Goal: Complete application form

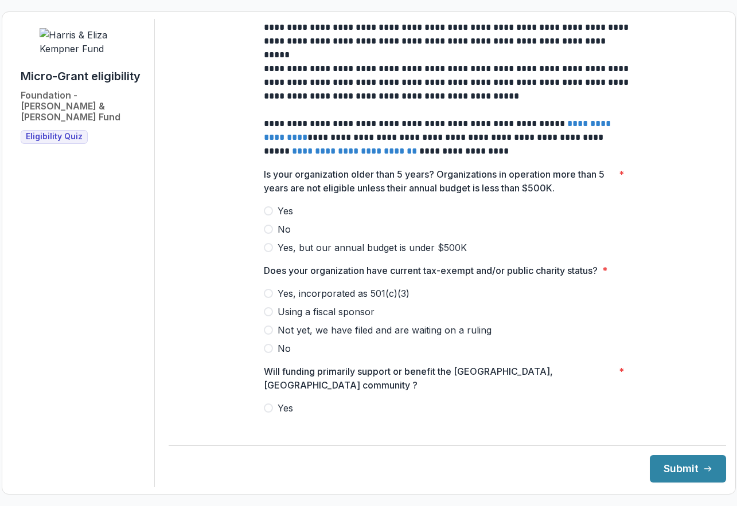
scroll to position [469, 0]
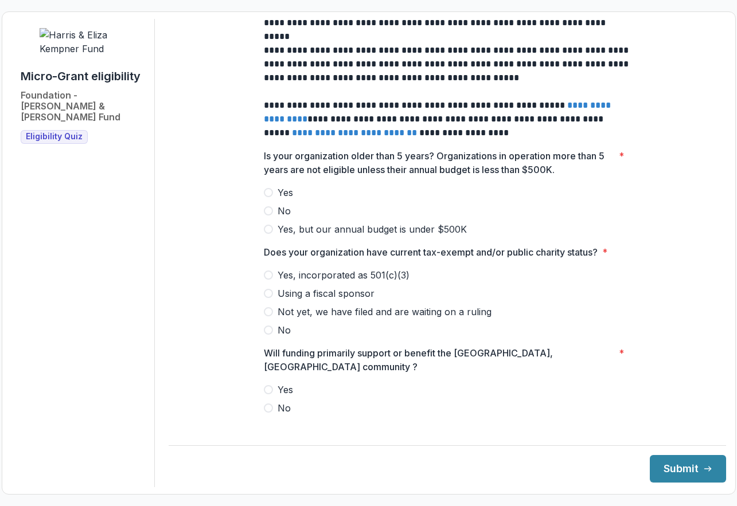
click at [265, 197] on span at bounding box center [268, 192] width 9 height 9
click at [266, 280] on span at bounding box center [268, 275] width 9 height 9
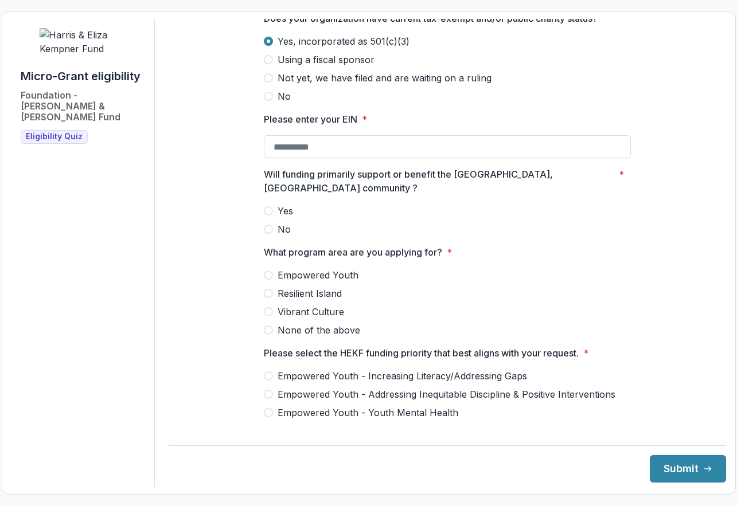
scroll to position [741, 0]
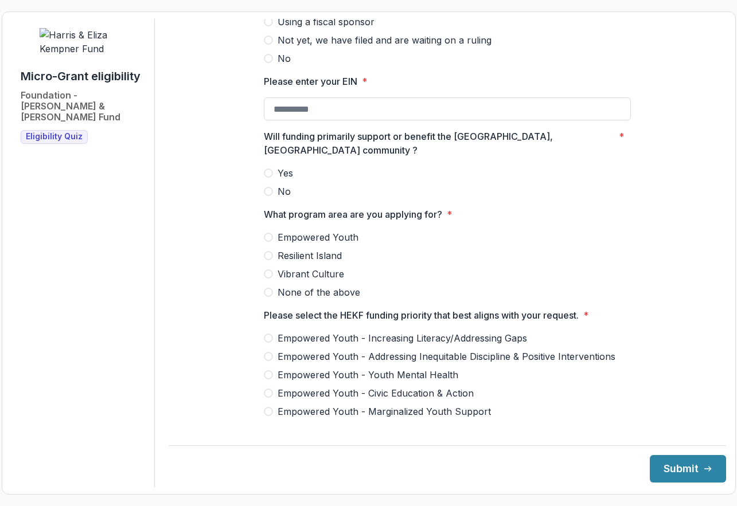
click at [267, 189] on span at bounding box center [268, 191] width 9 height 9
click at [269, 288] on span at bounding box center [268, 292] width 9 height 9
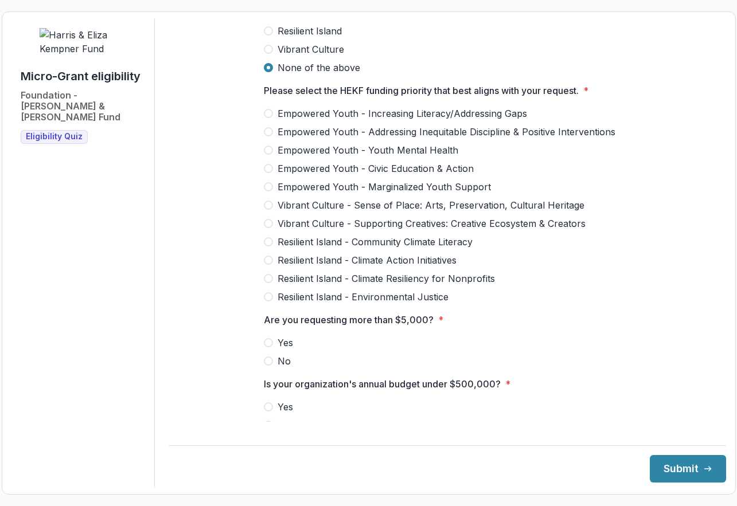
scroll to position [735, 0]
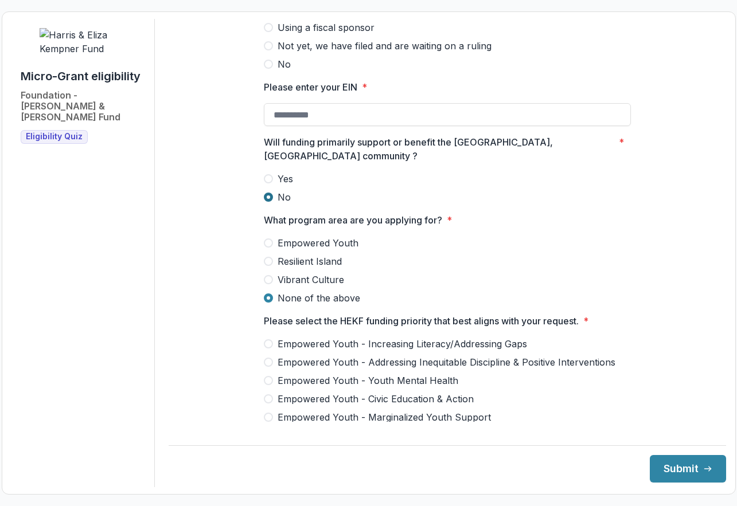
click at [265, 193] on span at bounding box center [268, 197] width 9 height 9
click at [268, 294] on span at bounding box center [268, 298] width 9 height 9
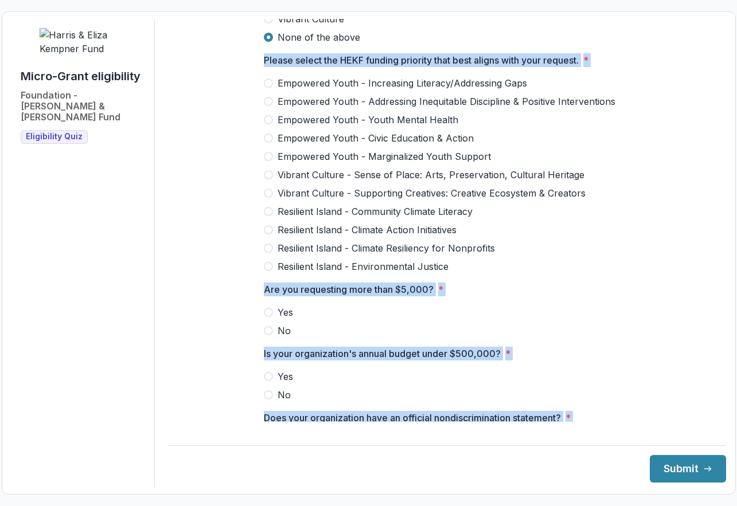
scroll to position [1360, 0]
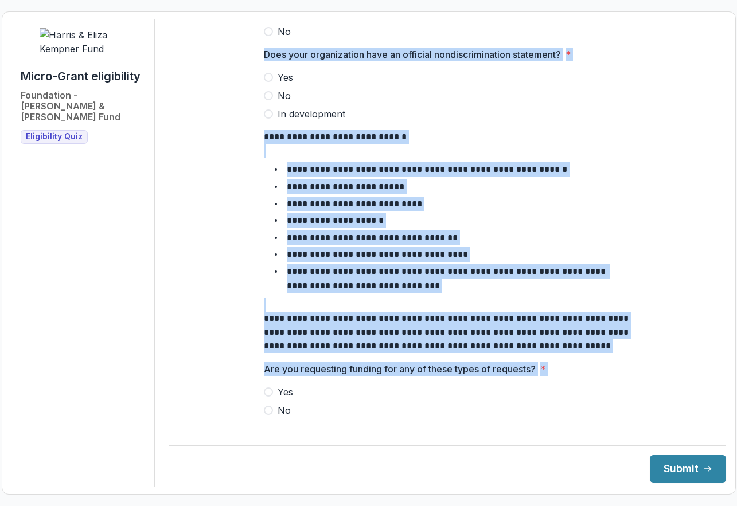
drag, startPoint x: 295, startPoint y: 51, endPoint x: 452, endPoint y: 399, distance: 381.8
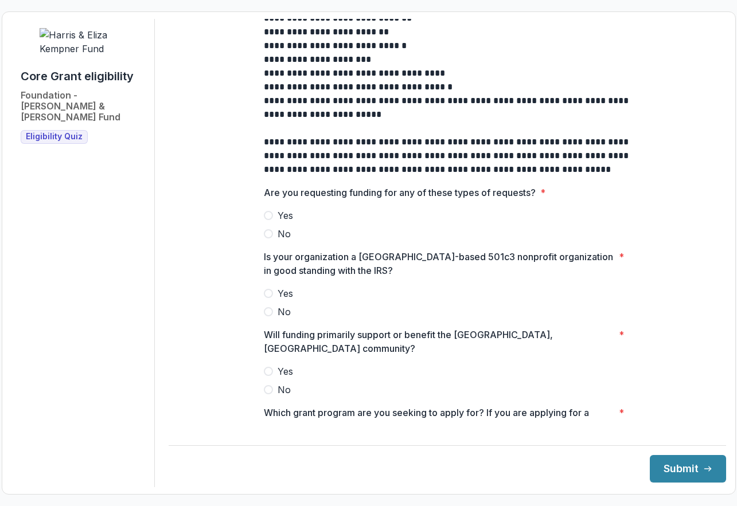
scroll to position [340, 0]
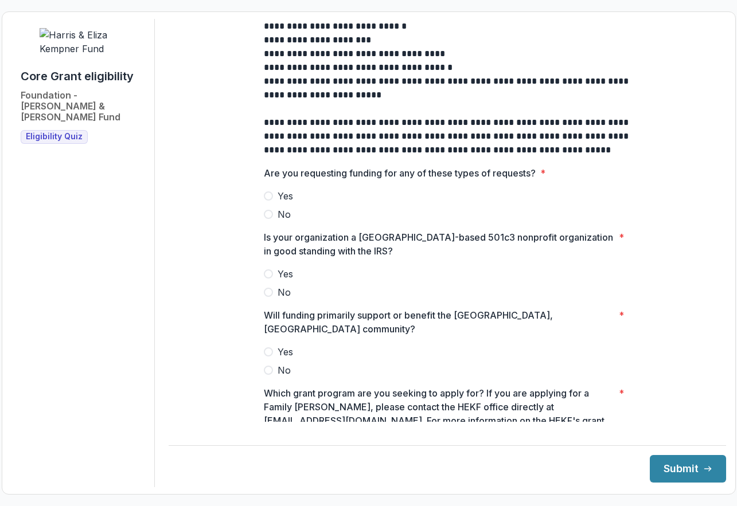
click at [266, 219] on span at bounding box center [268, 214] width 9 height 9
click at [267, 279] on span at bounding box center [268, 273] width 9 height 9
click at [268, 366] on span at bounding box center [268, 370] width 9 height 9
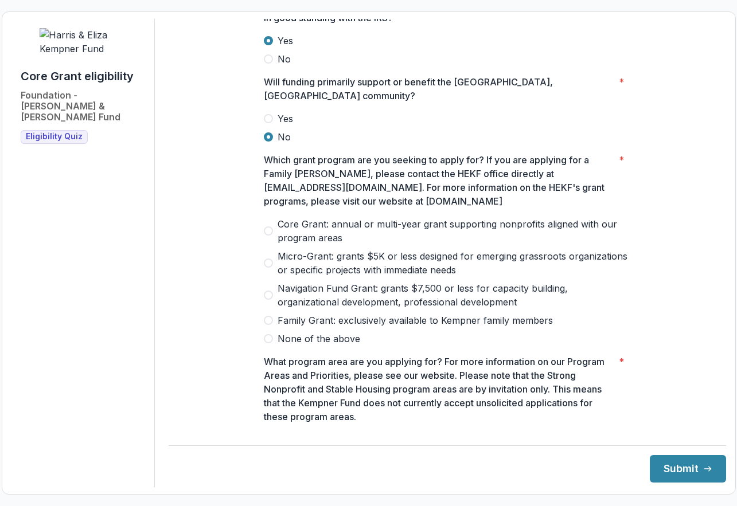
scroll to position [582, 0]
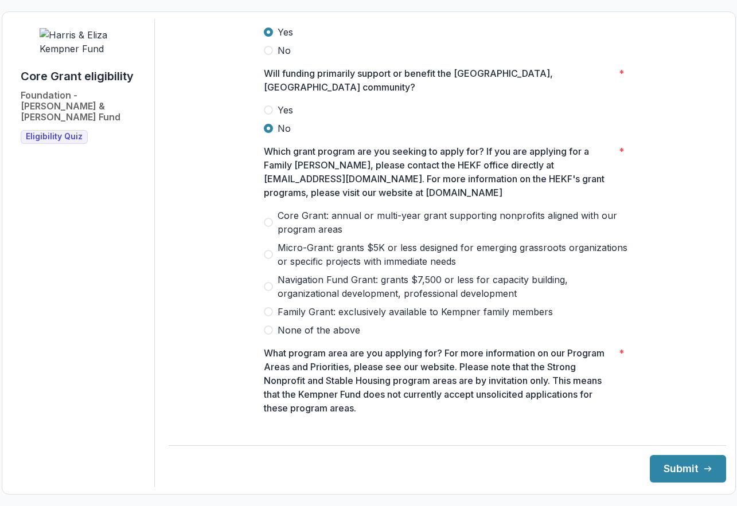
click at [268, 250] on span at bounding box center [268, 254] width 9 height 9
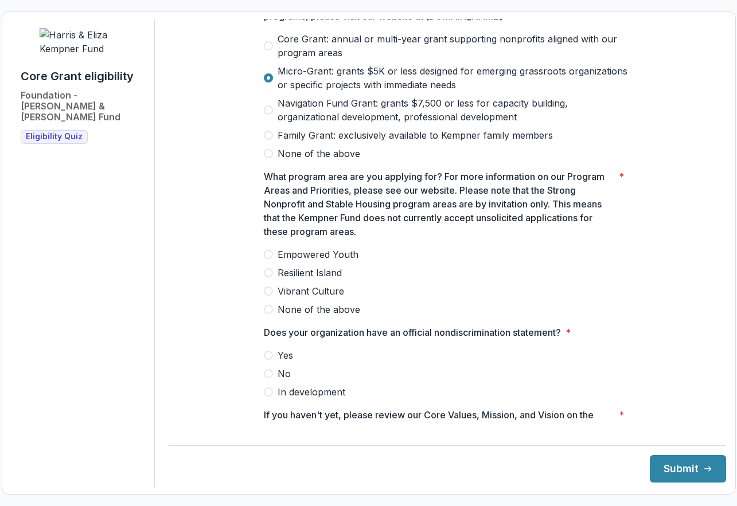
scroll to position [768, 0]
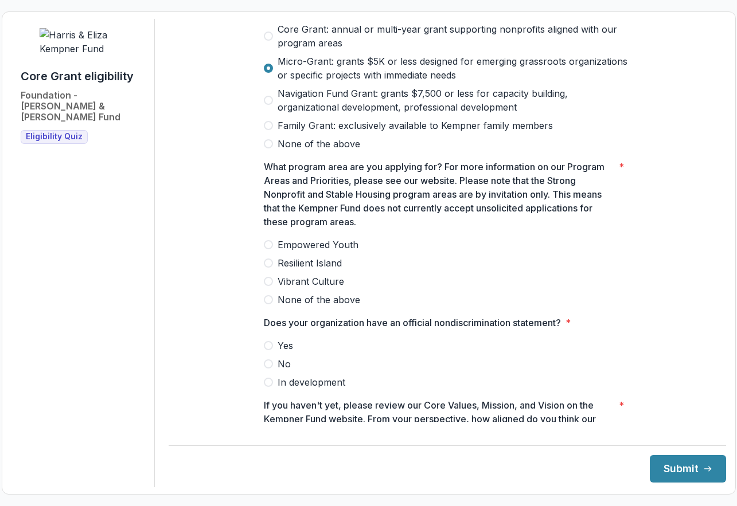
click at [267, 295] on span at bounding box center [268, 299] width 9 height 9
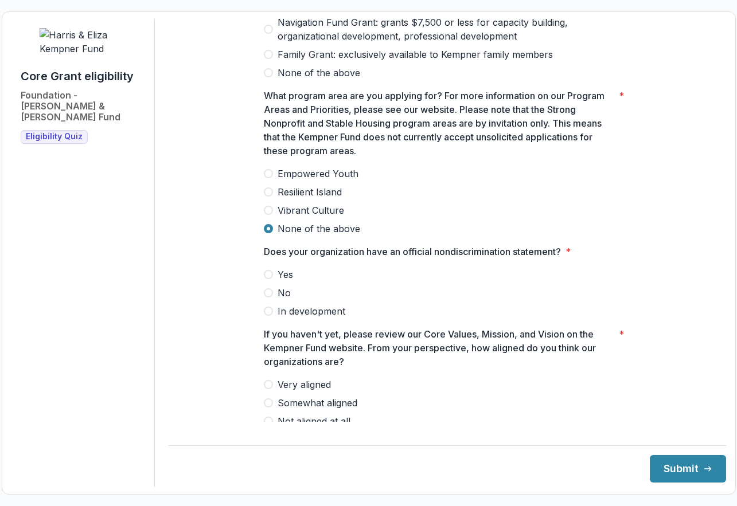
scroll to position [850, 0]
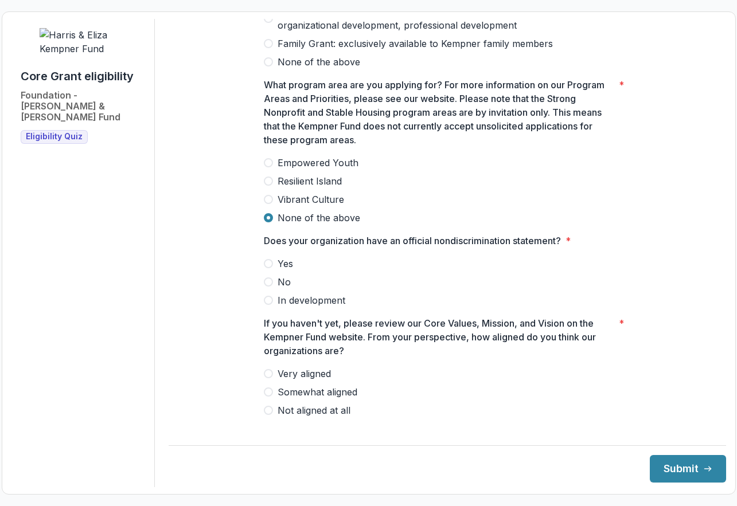
click at [267, 260] on span at bounding box center [268, 263] width 9 height 9
click at [267, 370] on span at bounding box center [268, 373] width 9 height 9
click at [692, 469] on button "Submit" at bounding box center [688, 469] width 76 height 28
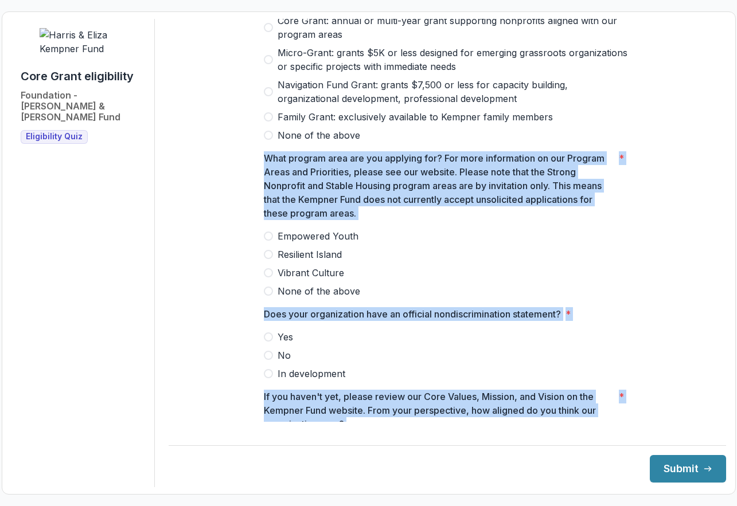
scroll to position [850, 0]
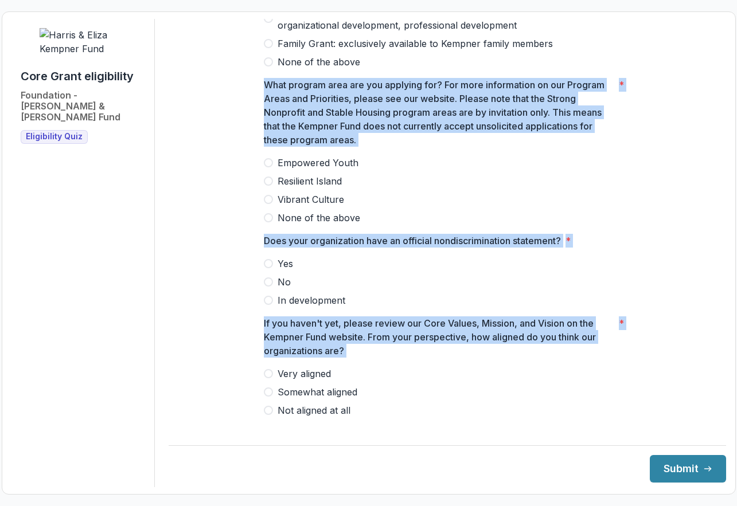
drag, startPoint x: 302, startPoint y: 54, endPoint x: 378, endPoint y: 393, distance: 348.0
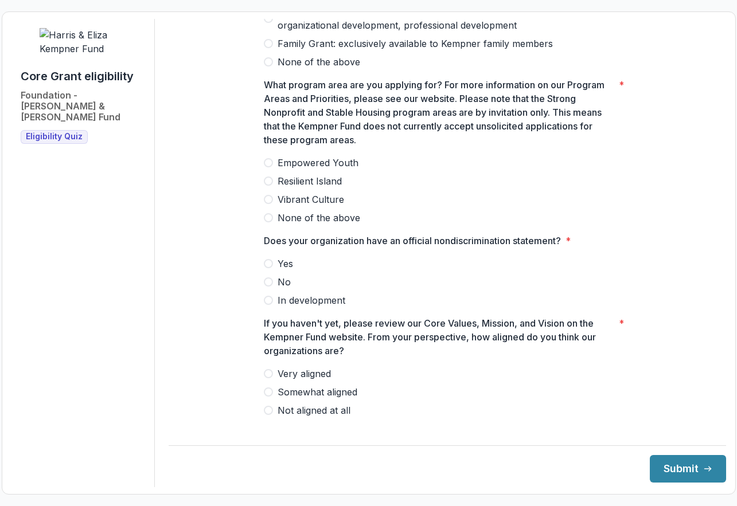
click at [360, 409] on label "Not aligned at all" at bounding box center [447, 411] width 367 height 14
click at [267, 406] on span at bounding box center [268, 410] width 9 height 9
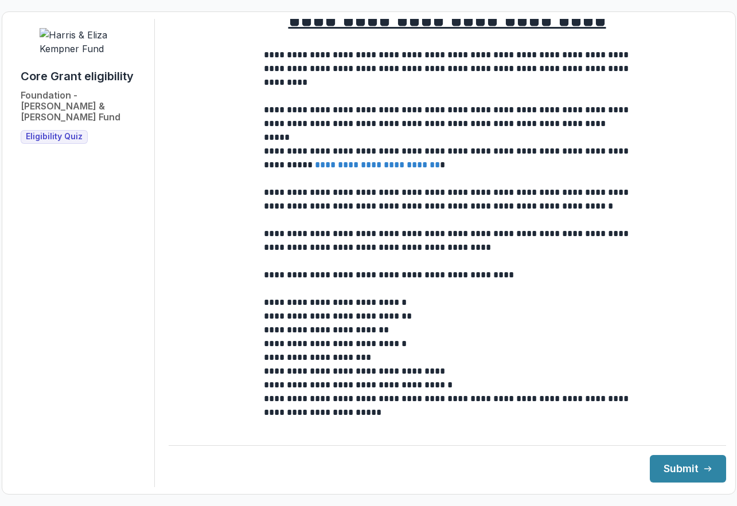
scroll to position [0, 0]
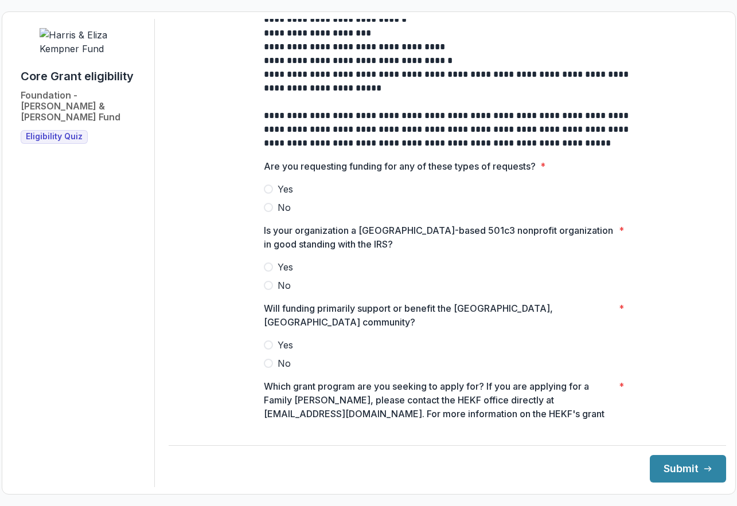
scroll to position [385, 0]
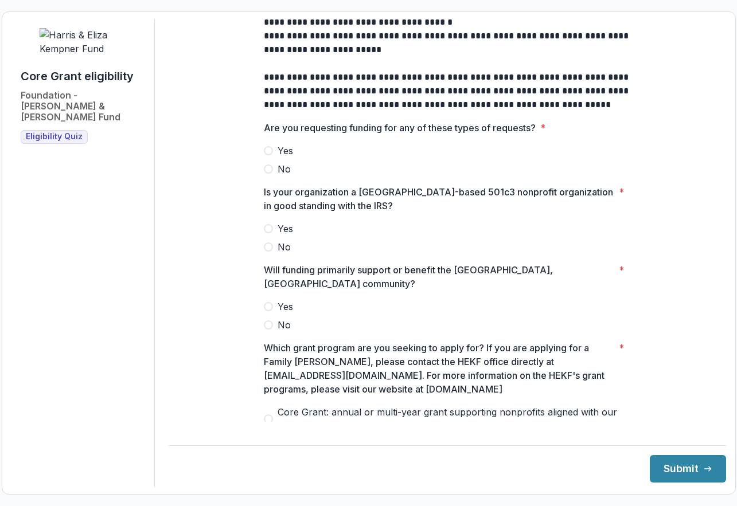
click at [267, 174] on span at bounding box center [268, 169] width 9 height 9
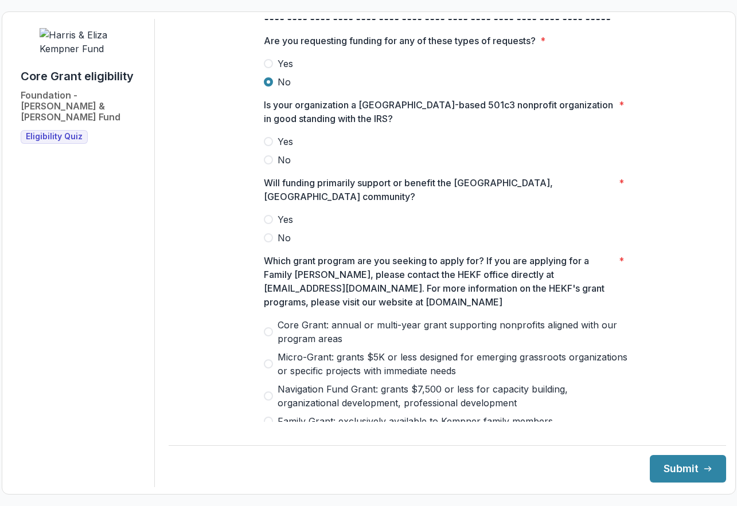
scroll to position [476, 0]
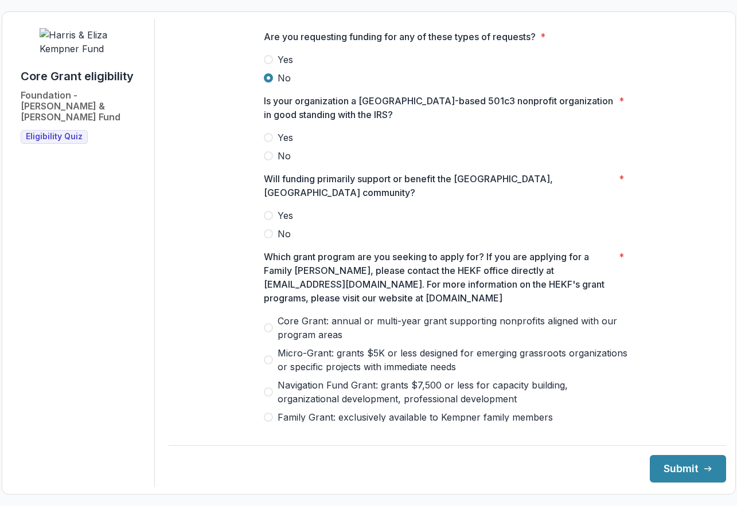
click at [267, 142] on span at bounding box center [268, 137] width 9 height 9
click at [267, 211] on span at bounding box center [268, 215] width 9 height 9
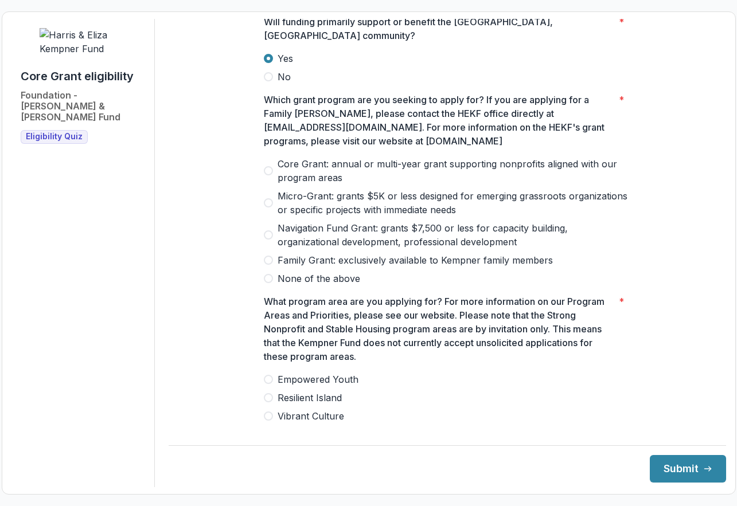
scroll to position [663, 0]
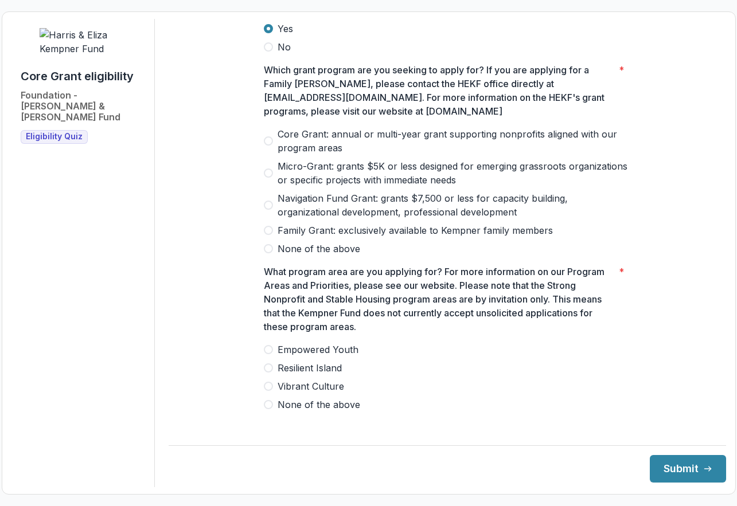
click at [267, 136] on span at bounding box center [268, 140] width 9 height 9
click at [269, 363] on span at bounding box center [268, 367] width 9 height 9
click at [677, 473] on button "Submit" at bounding box center [688, 469] width 76 height 28
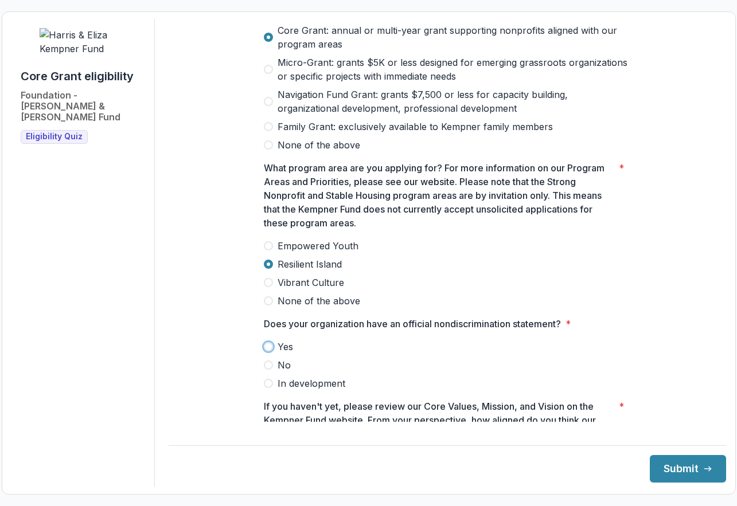
scroll to position [848, 0]
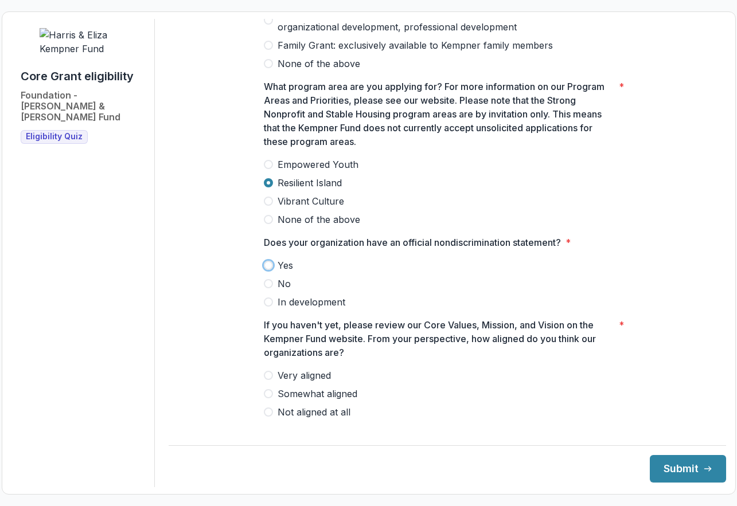
click at [269, 259] on label "Yes" at bounding box center [447, 266] width 367 height 14
click at [267, 371] on span at bounding box center [268, 375] width 9 height 9
click at [667, 469] on button "Submit" at bounding box center [688, 469] width 76 height 28
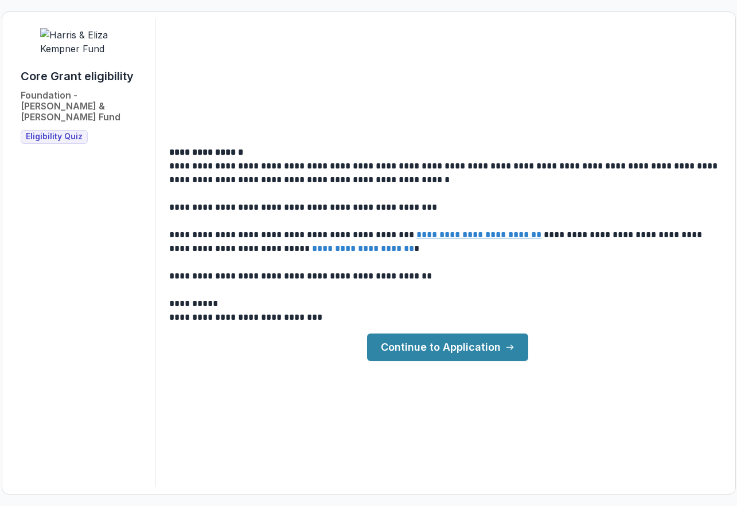
click at [430, 347] on link "Continue to Application" at bounding box center [447, 348] width 161 height 28
